Goal: Information Seeking & Learning: Learn about a topic

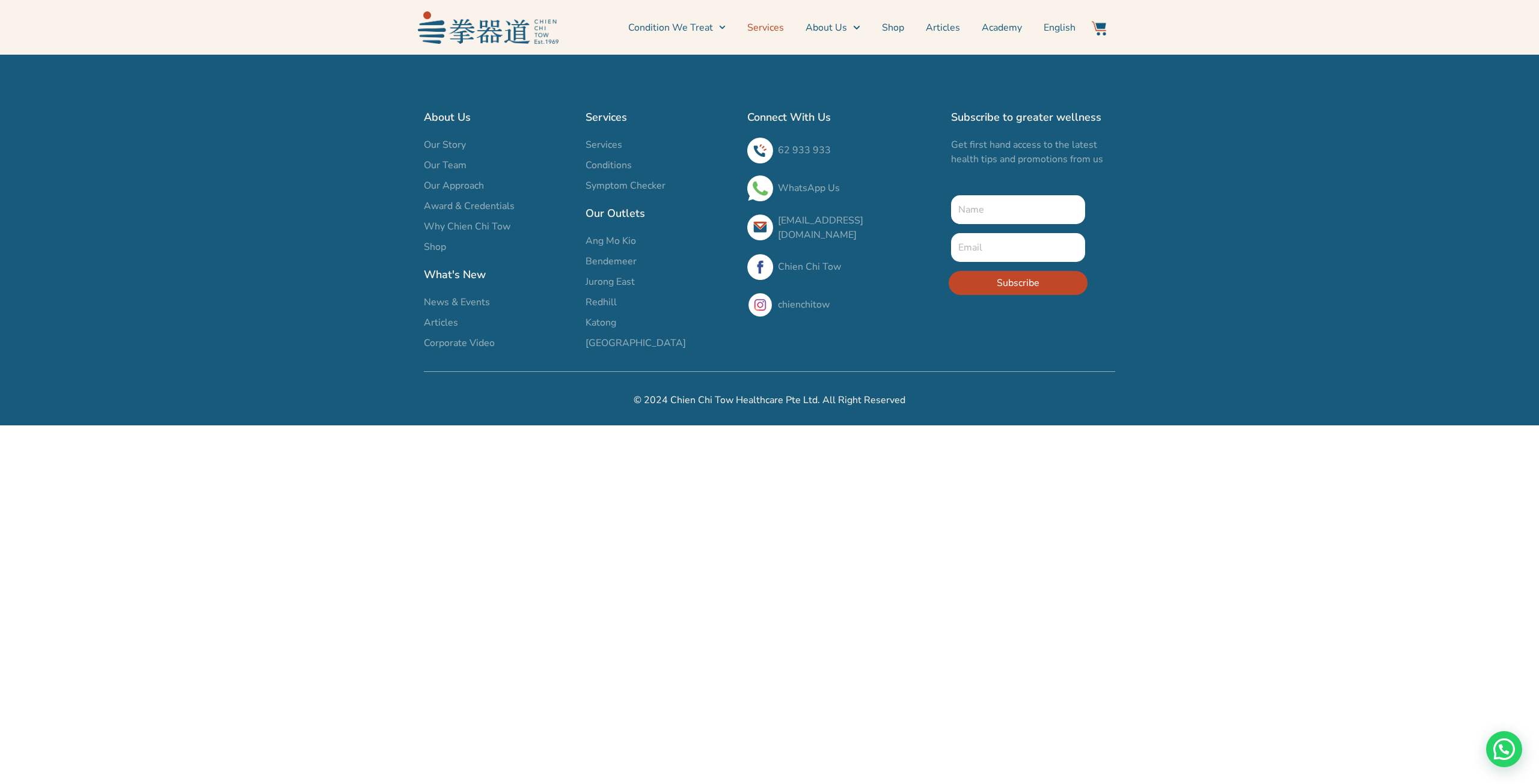
click at [760, 27] on link "Services" at bounding box center [765, 28] width 37 height 30
click at [611, 241] on span "Ang Mo Kio" at bounding box center [610, 241] width 50 height 15
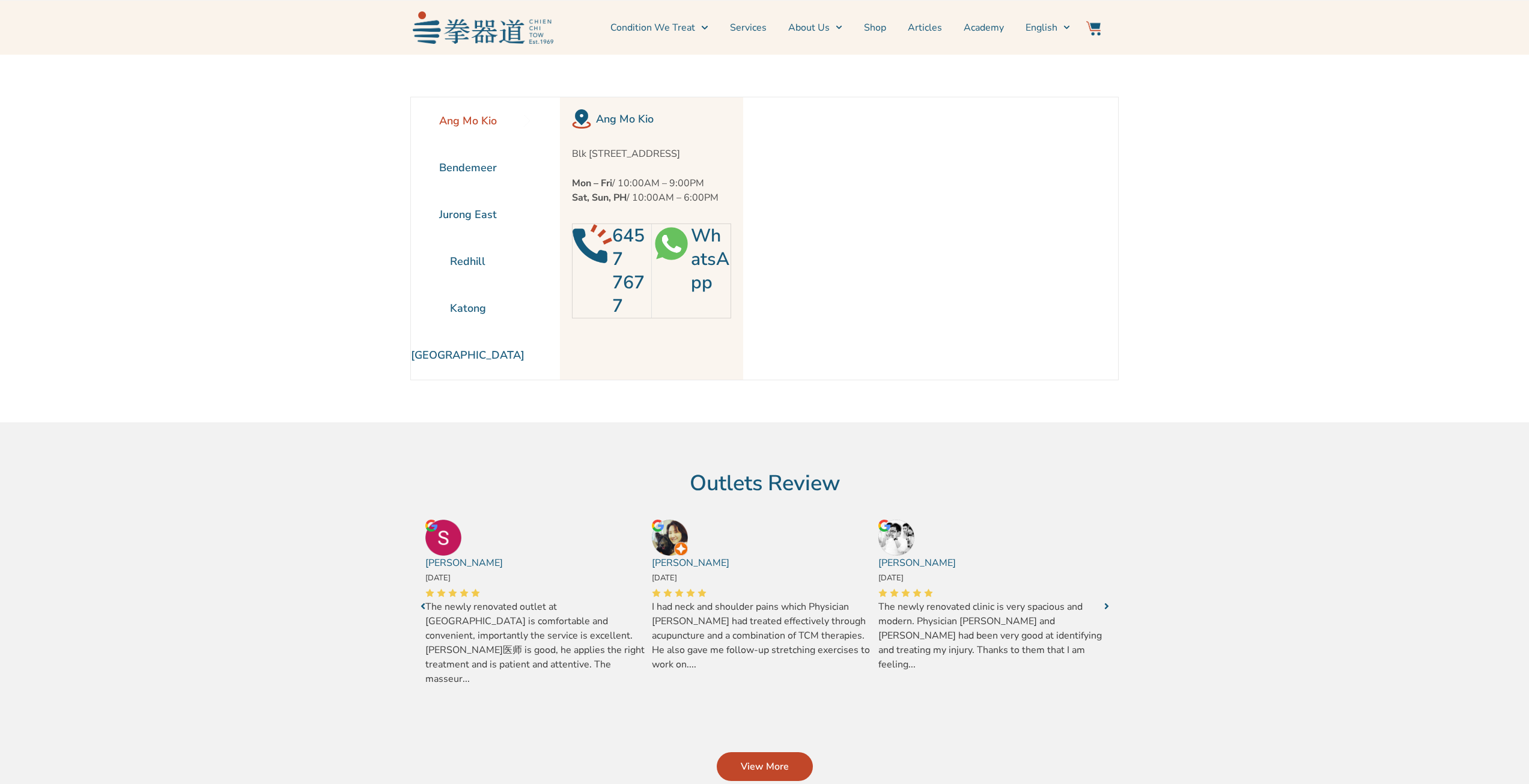
scroll to position [54, 0]
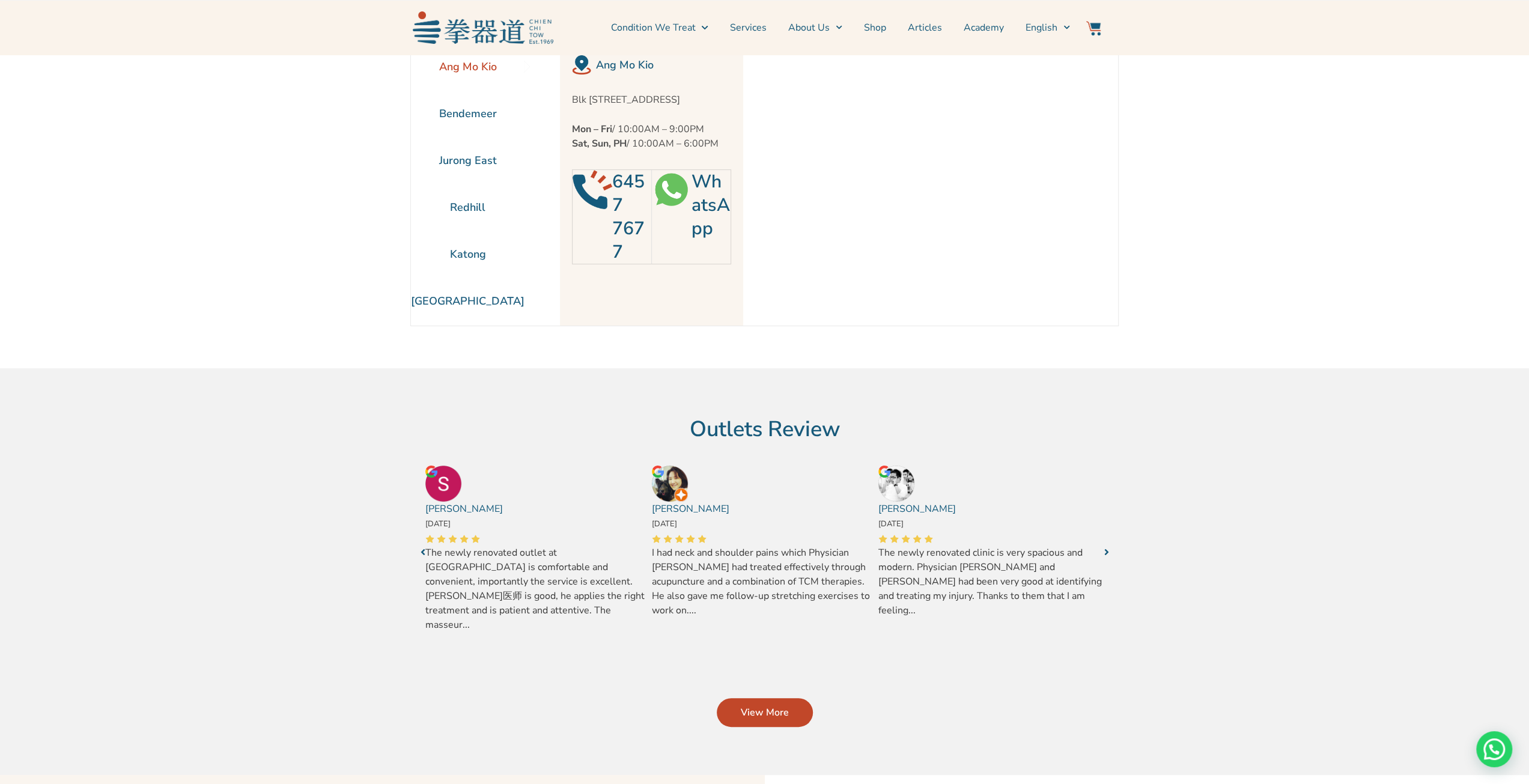
click at [477, 65] on li "Ang Mo Kio" at bounding box center [468, 67] width 113 height 47
click at [842, 28] on icon "Menu" at bounding box center [838, 27] width 7 height 7
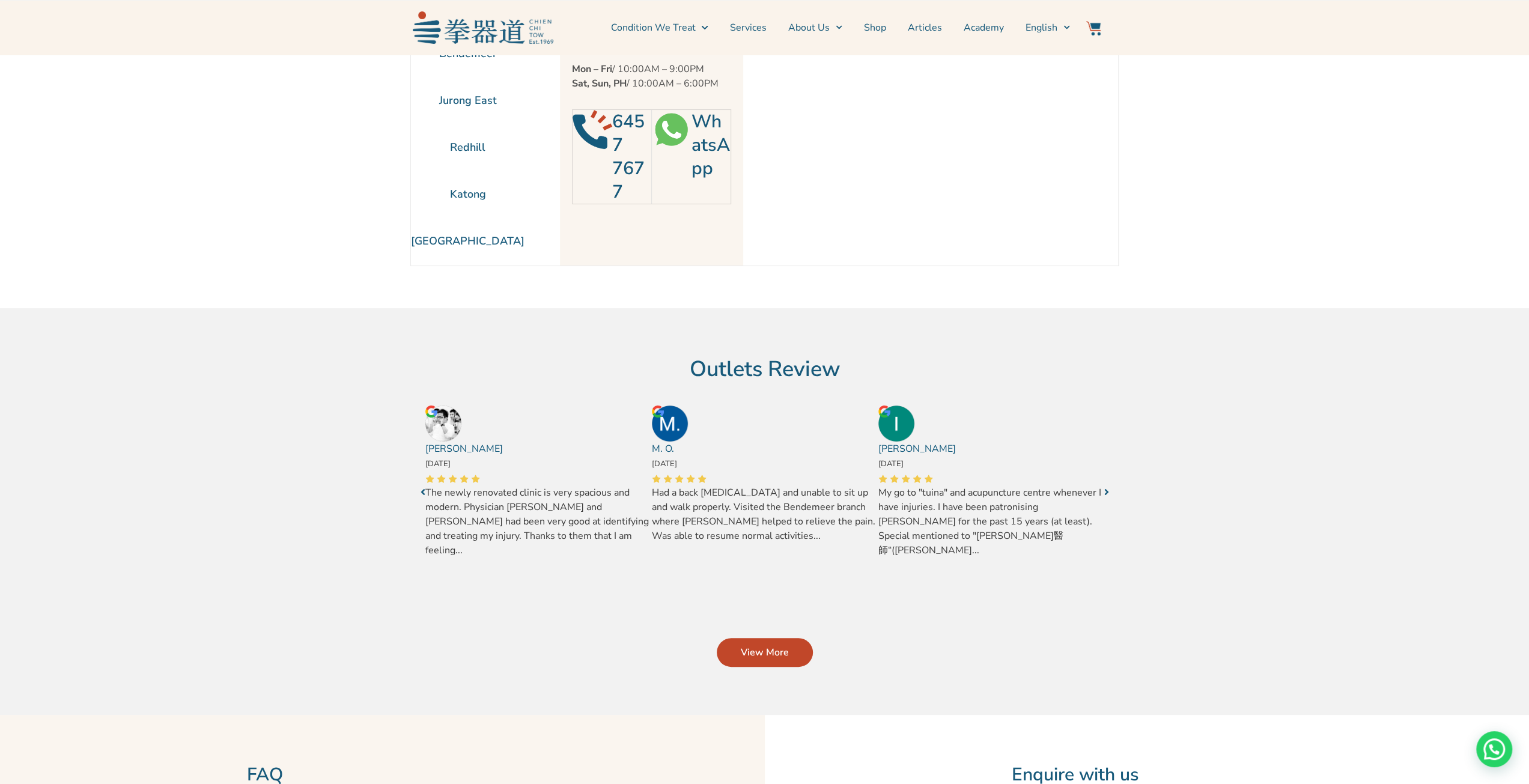
scroll to position [175, 0]
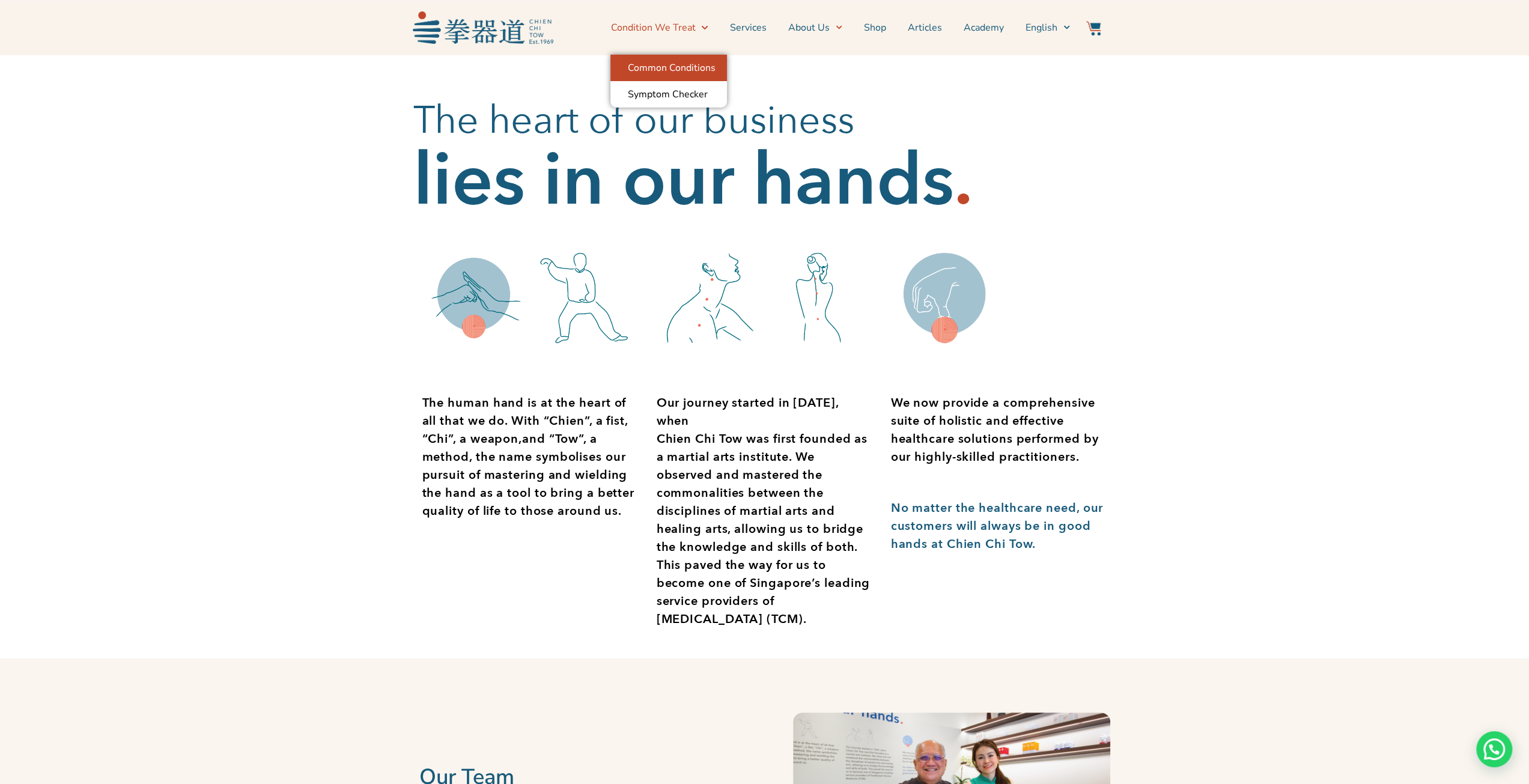
click at [698, 71] on link "Common Conditions" at bounding box center [669, 67] width 116 height 27
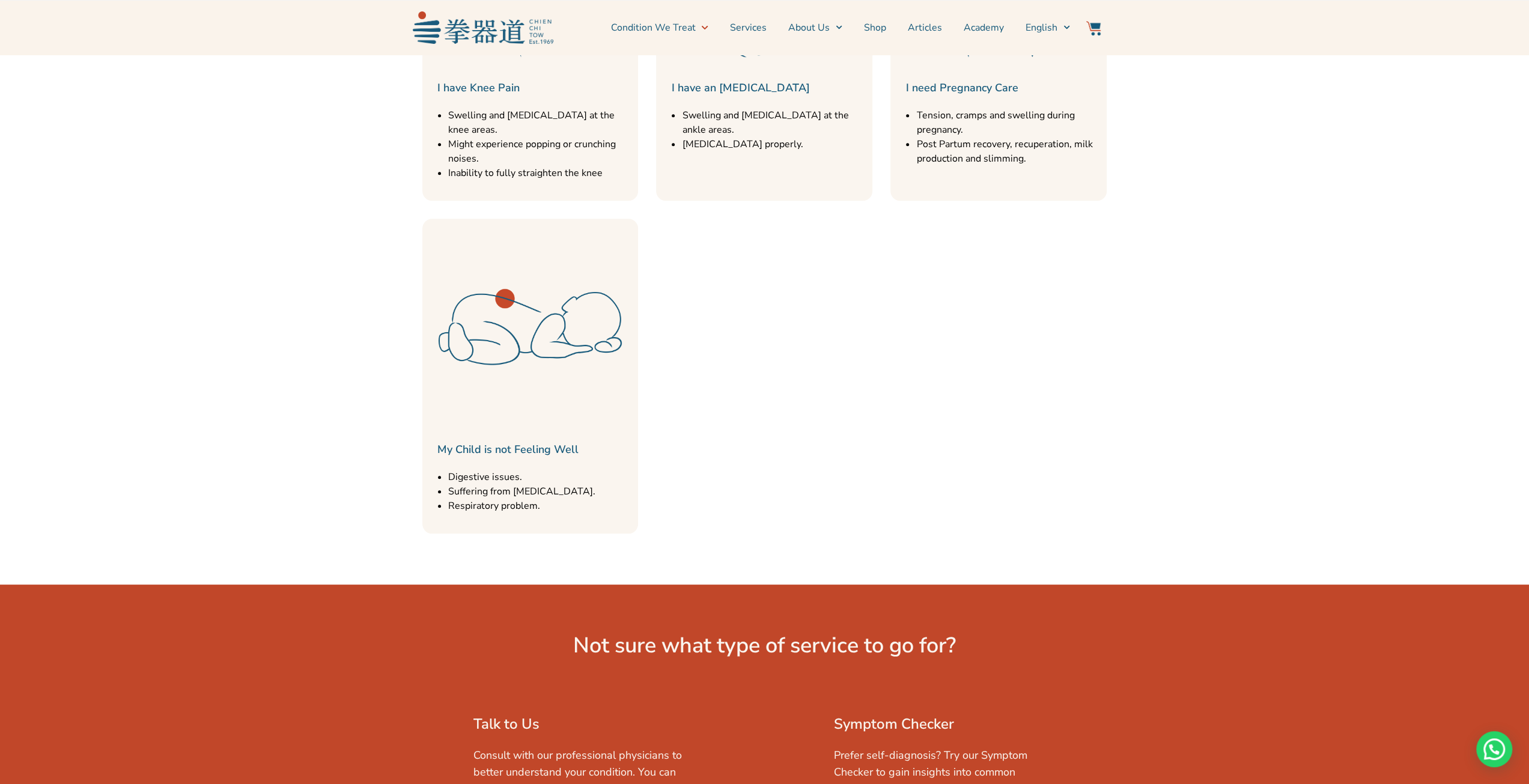
scroll to position [1502, 0]
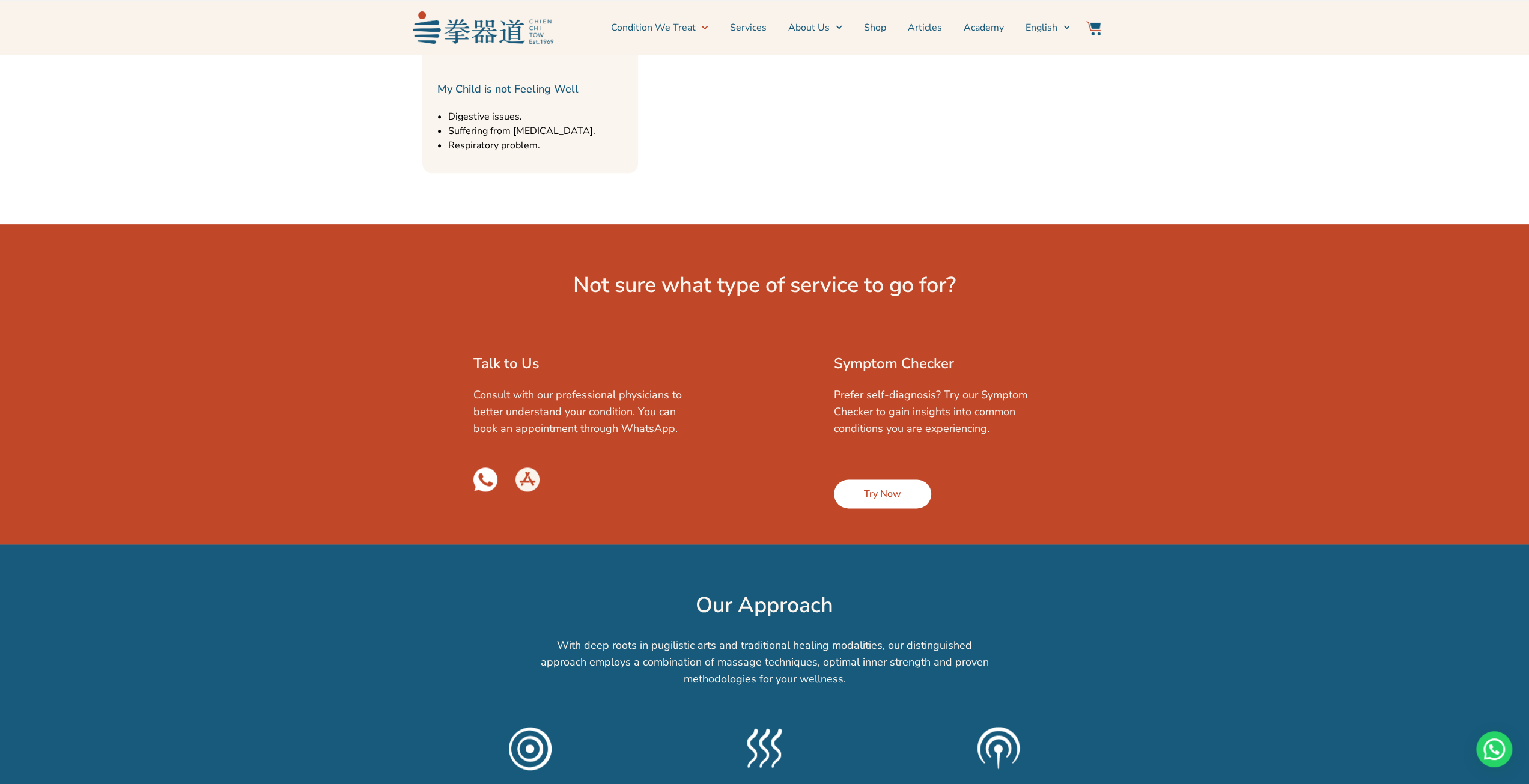
click at [896, 486] on span "Try Now" at bounding box center [883, 493] width 37 height 15
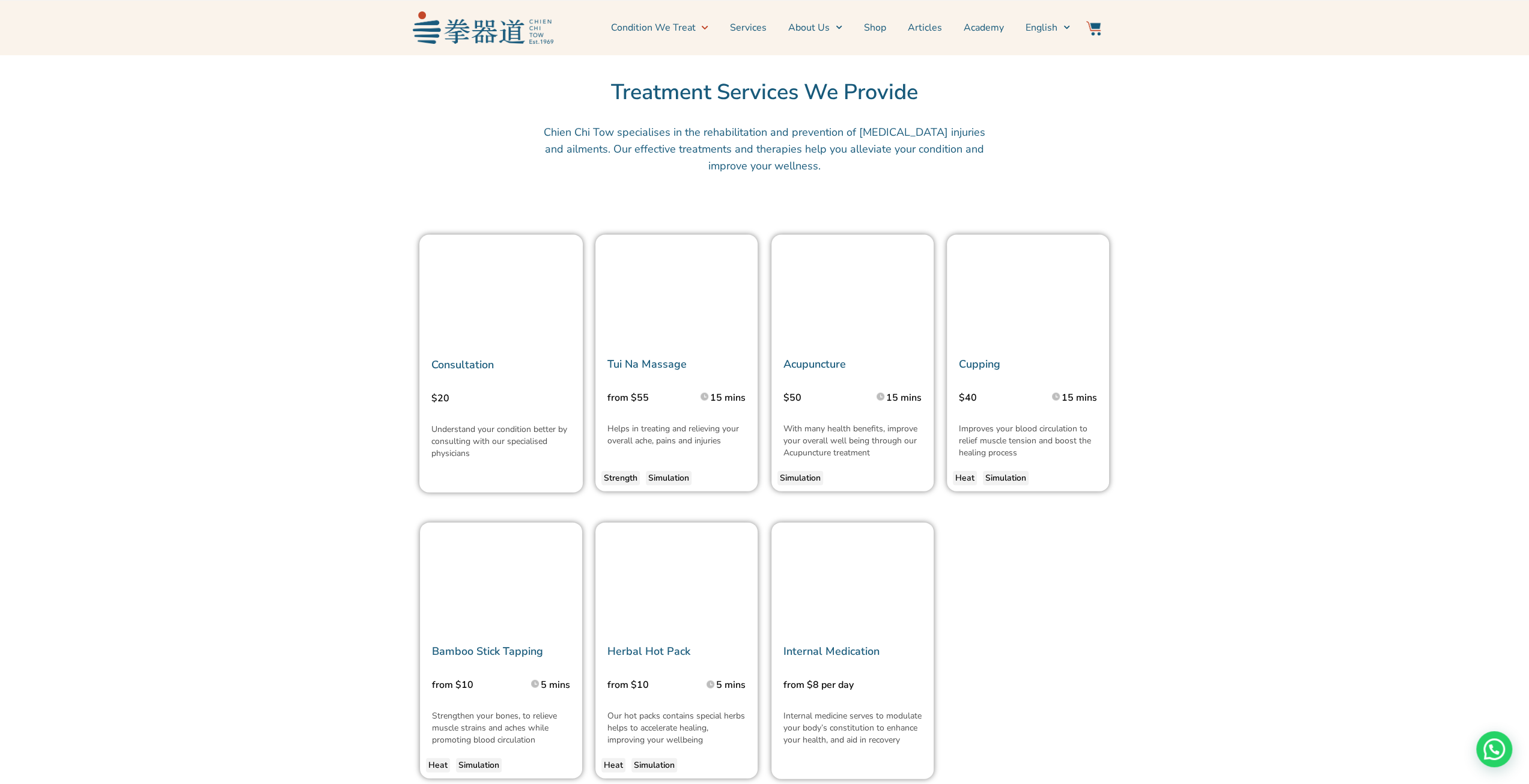
scroll to position [2524, 0]
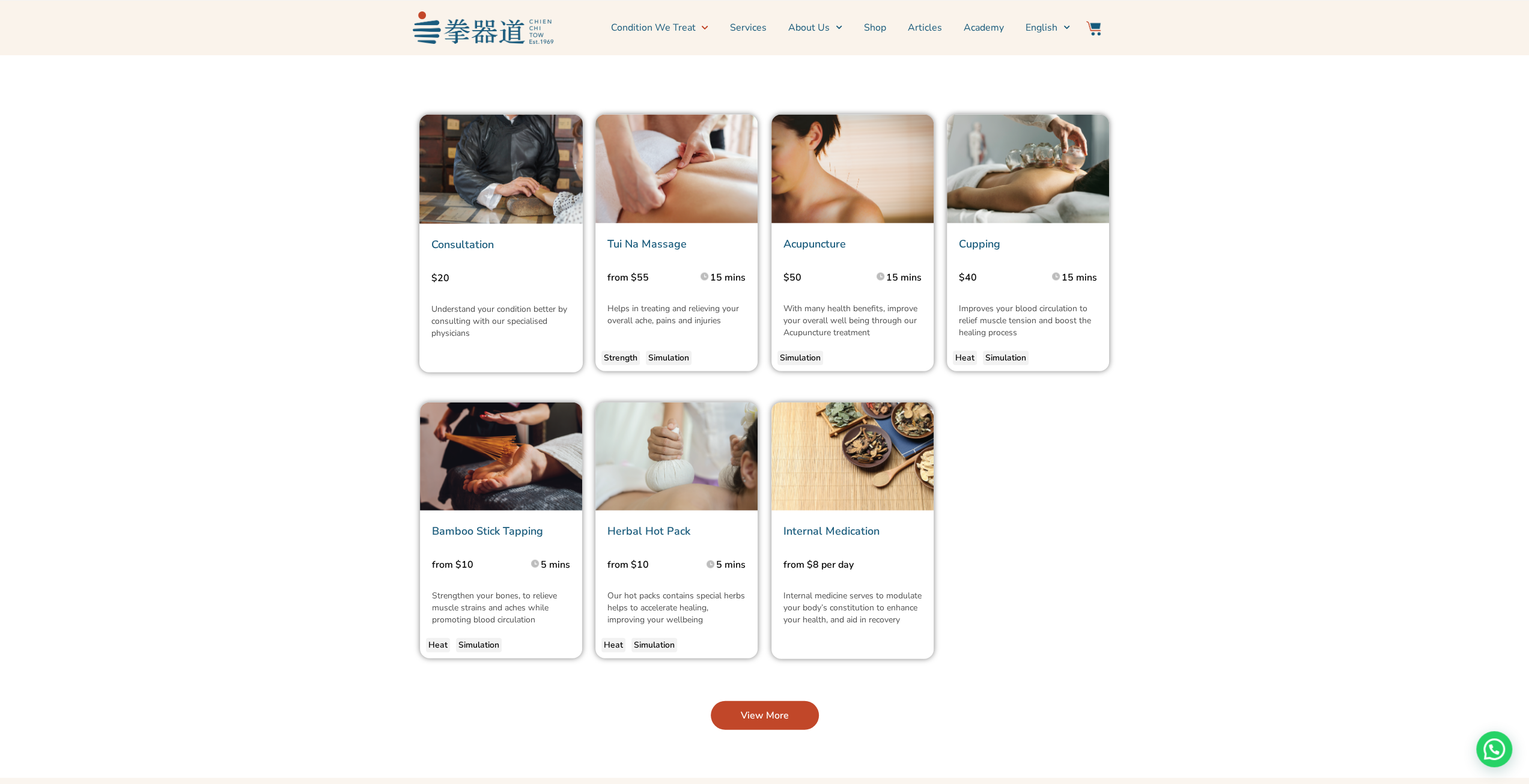
click at [634, 237] on link "Tui Na Massage" at bounding box center [647, 244] width 79 height 15
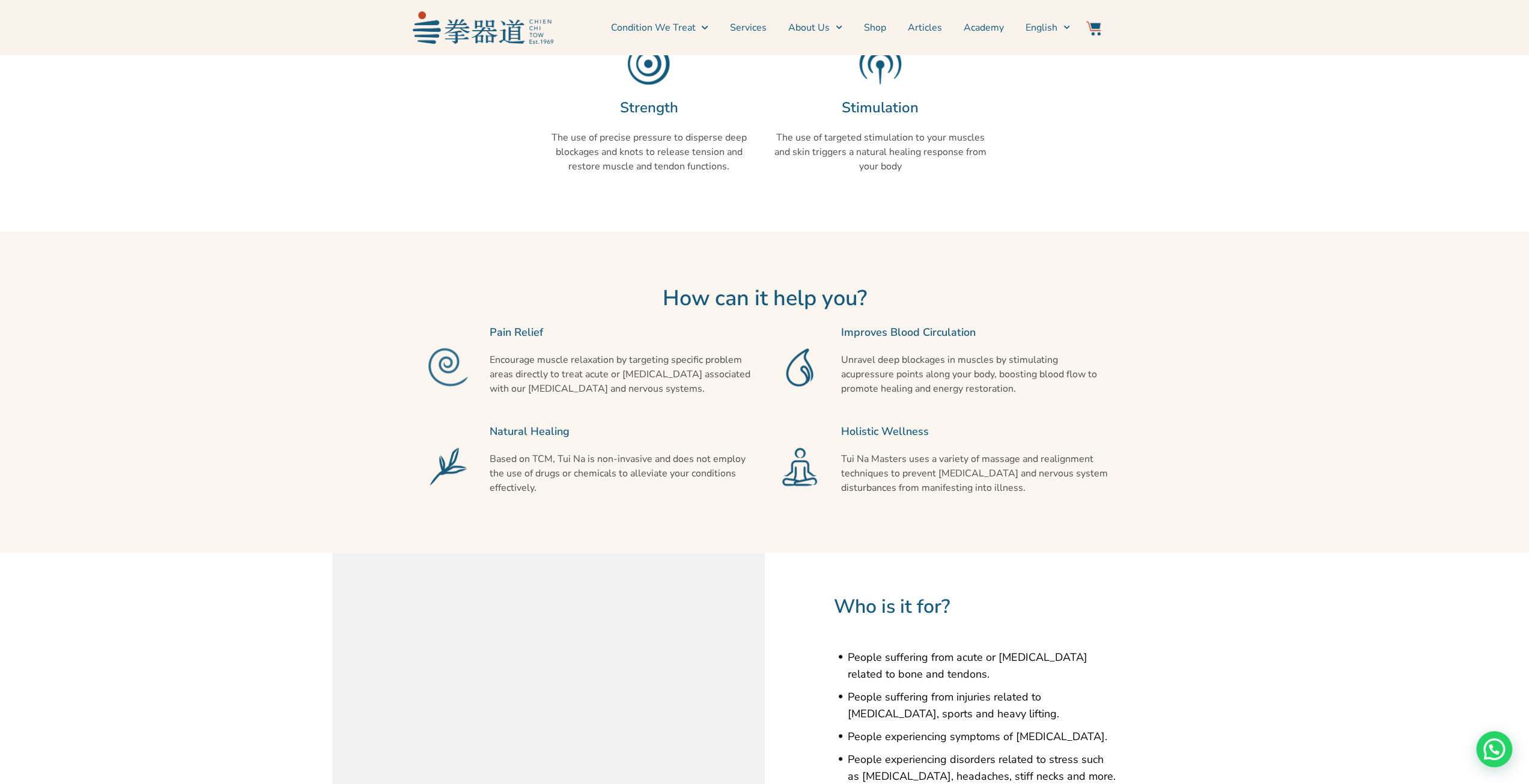
scroll to position [361, 0]
